Goal: Find specific page/section: Find specific page/section

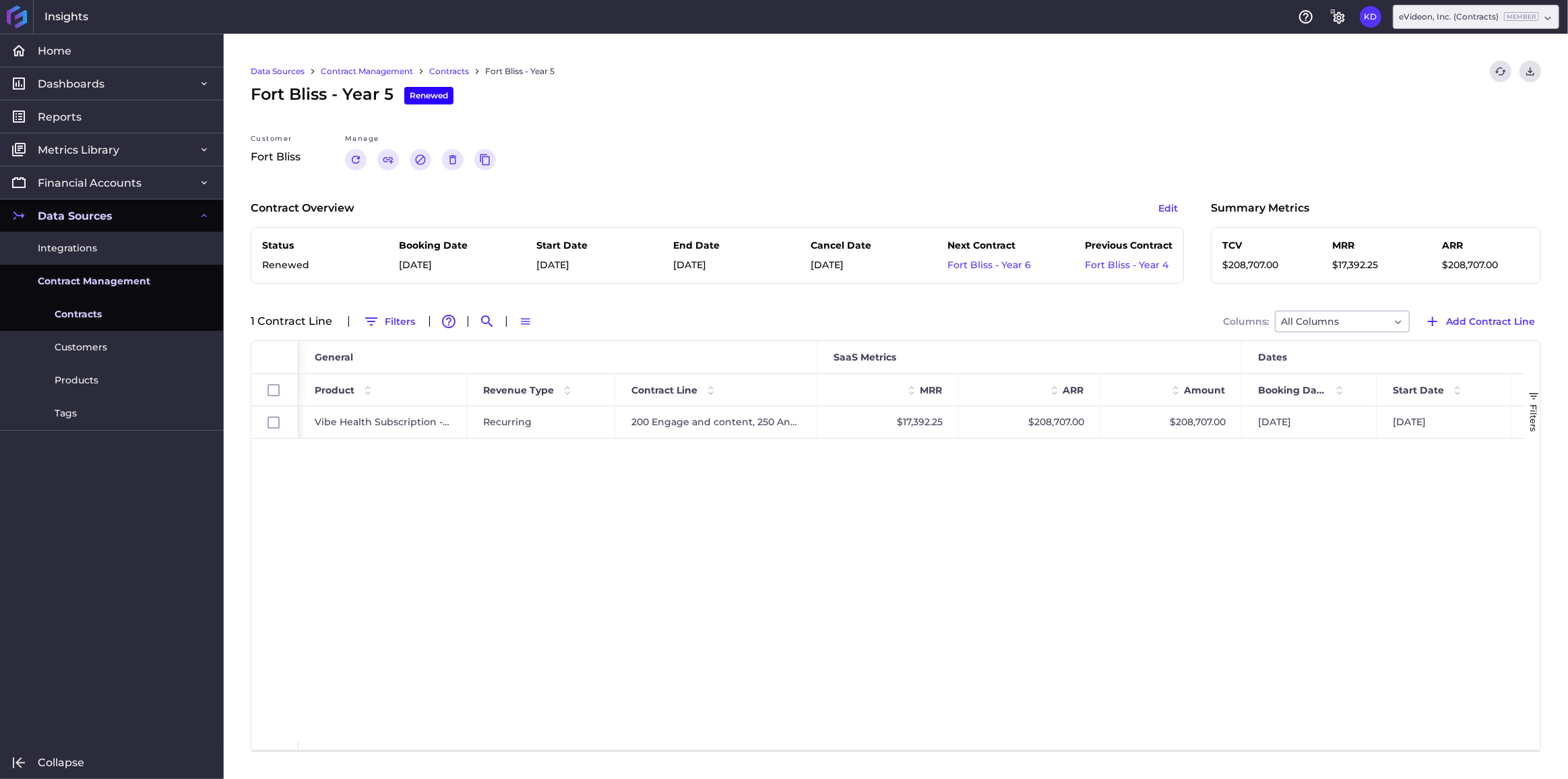
click at [454, 71] on link "Contracts" at bounding box center [449, 71] width 40 height 12
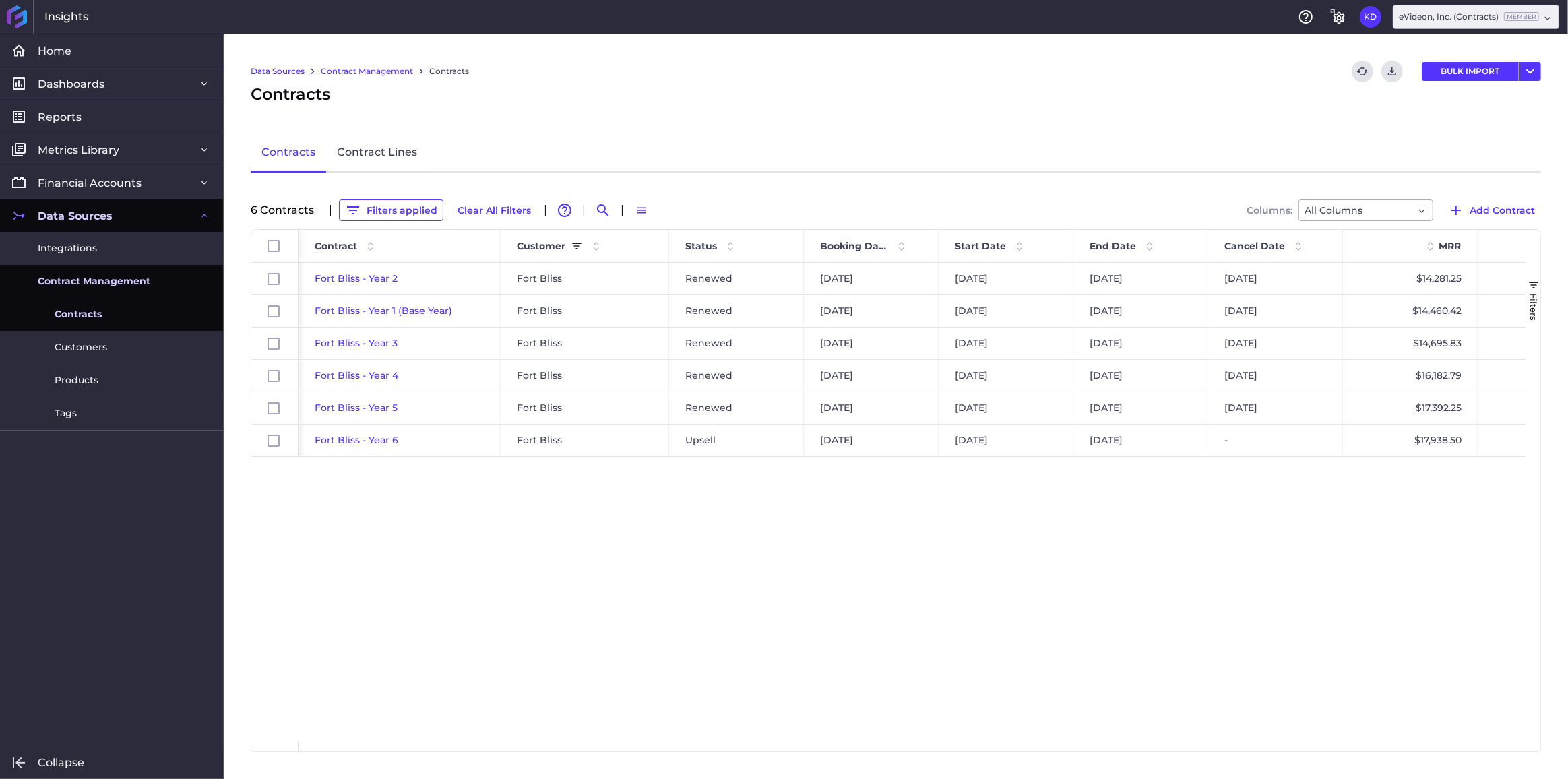
drag, startPoint x: 361, startPoint y: 207, endPoint x: 437, endPoint y: 223, distance: 77.7
click at [361, 207] on button "Filters applied" at bounding box center [392, 209] width 104 height 22
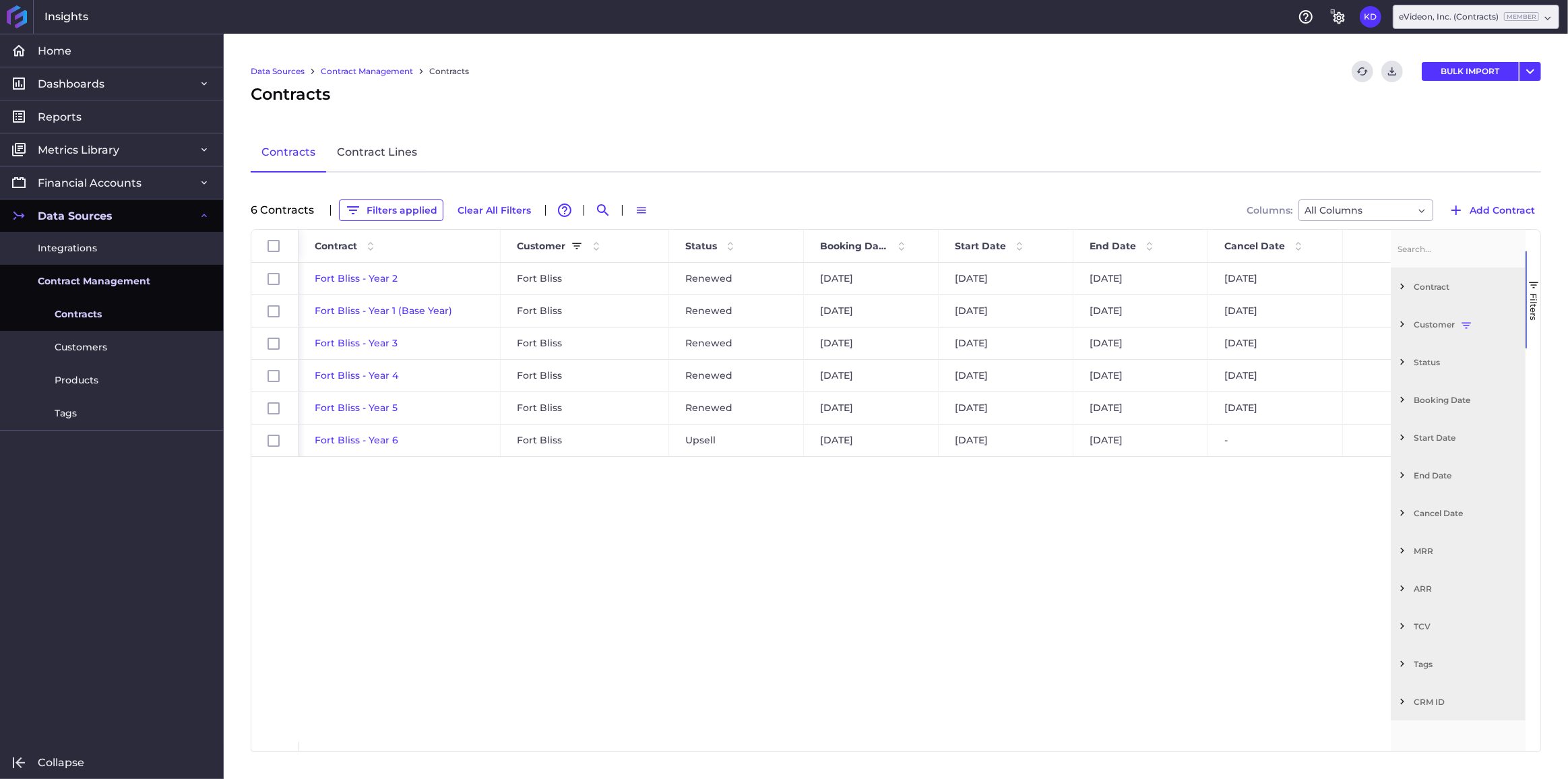
click at [1404, 325] on span "Filter List 12 Filters" at bounding box center [1402, 324] width 12 height 12
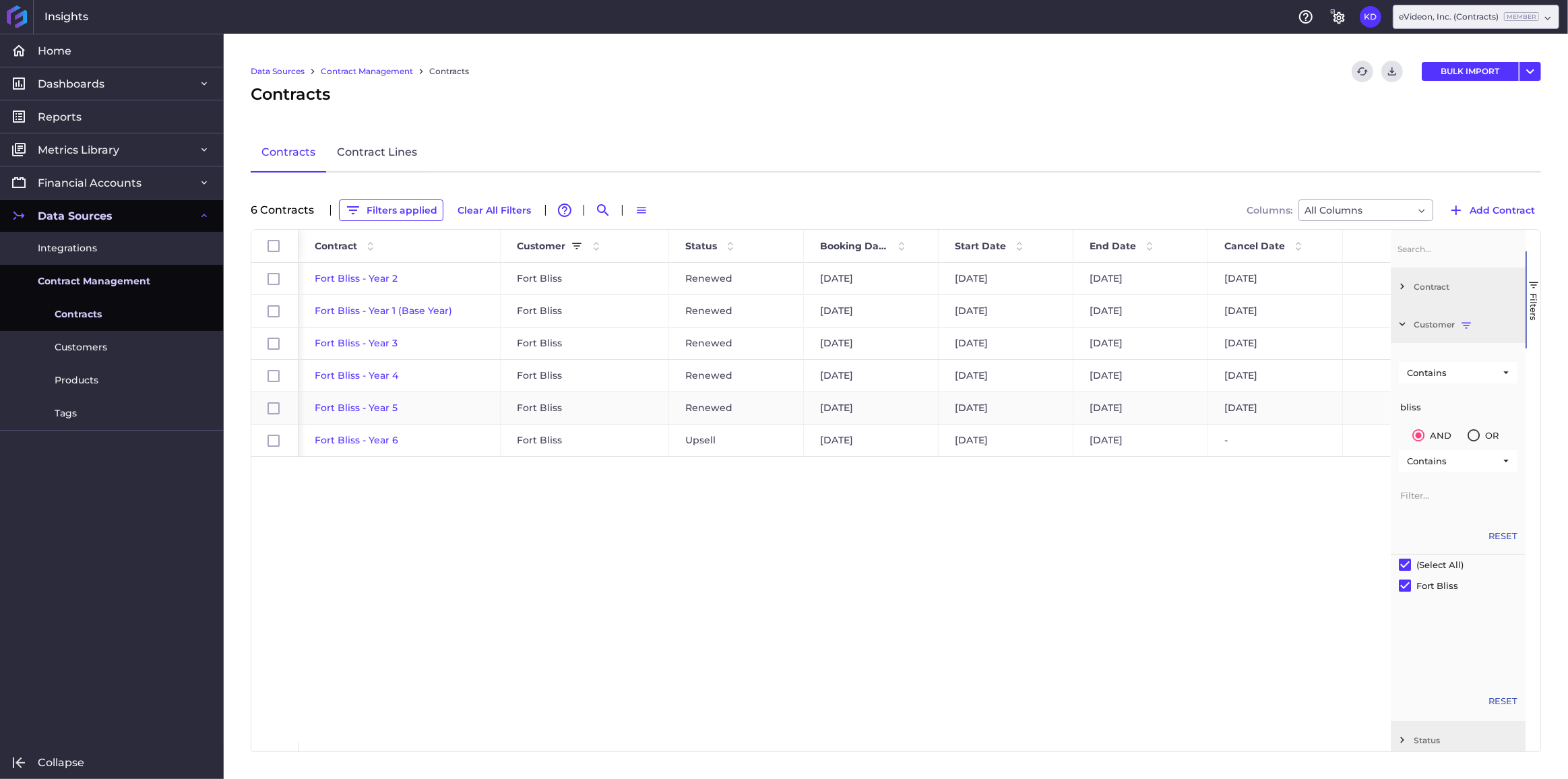
drag, startPoint x: 1455, startPoint y: 400, endPoint x: 1364, endPoint y: 400, distance: 91.0
click at [1364, 400] on div "Id Contract Customer Status" at bounding box center [896, 490] width 1289 height 521
type input "river"
click at [423, 211] on button "Filters applied" at bounding box center [391, 209] width 104 height 22
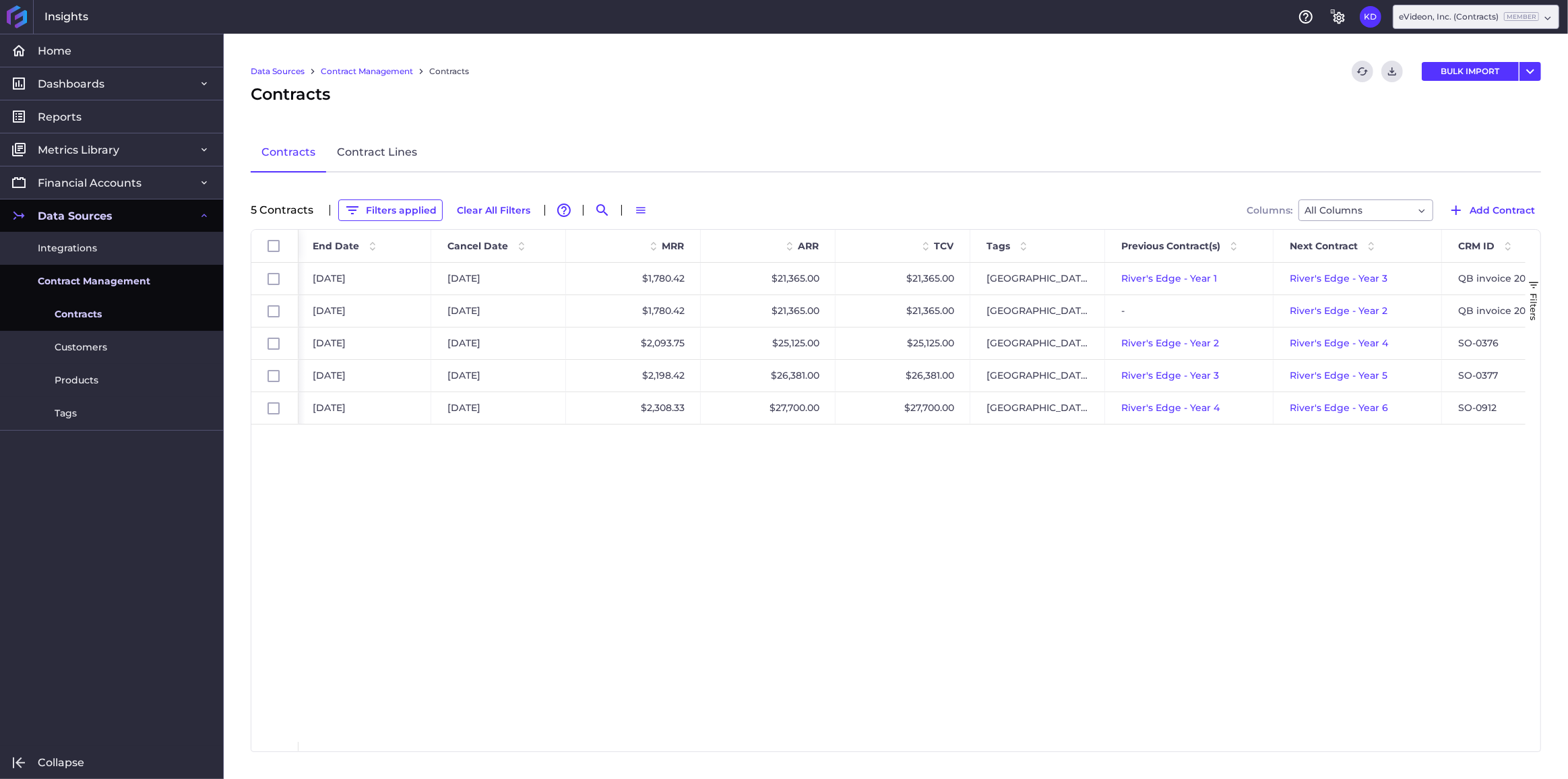
scroll to position [0, 799]
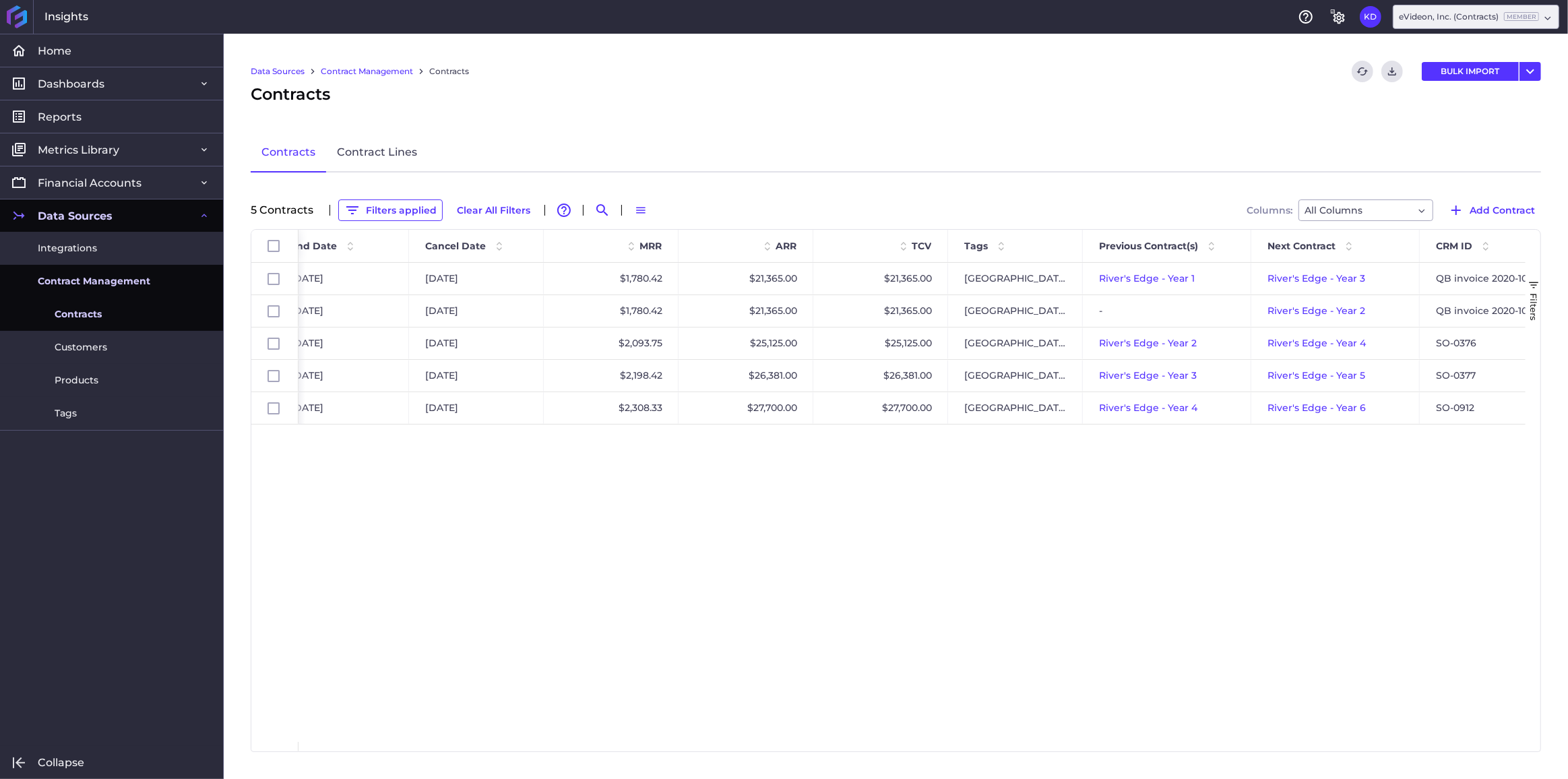
click at [1022, 720] on div "[DATE] [DATE] $1,780.42 $21,365.00 $21,365.00 [DATE] [GEOGRAPHIC_DATA] - Year 1…" at bounding box center [912, 501] width 1227 height 479
